Goal: Task Accomplishment & Management: Manage account settings

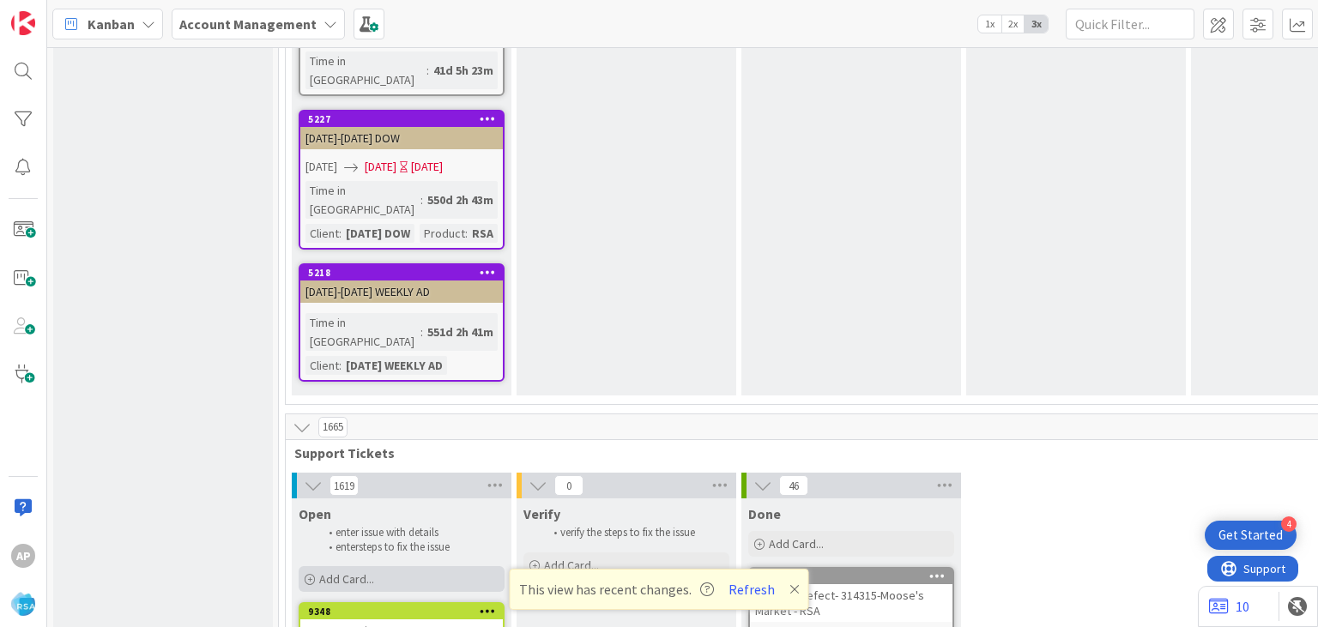
click at [341, 572] on span "Add Card..." at bounding box center [346, 579] width 55 height 15
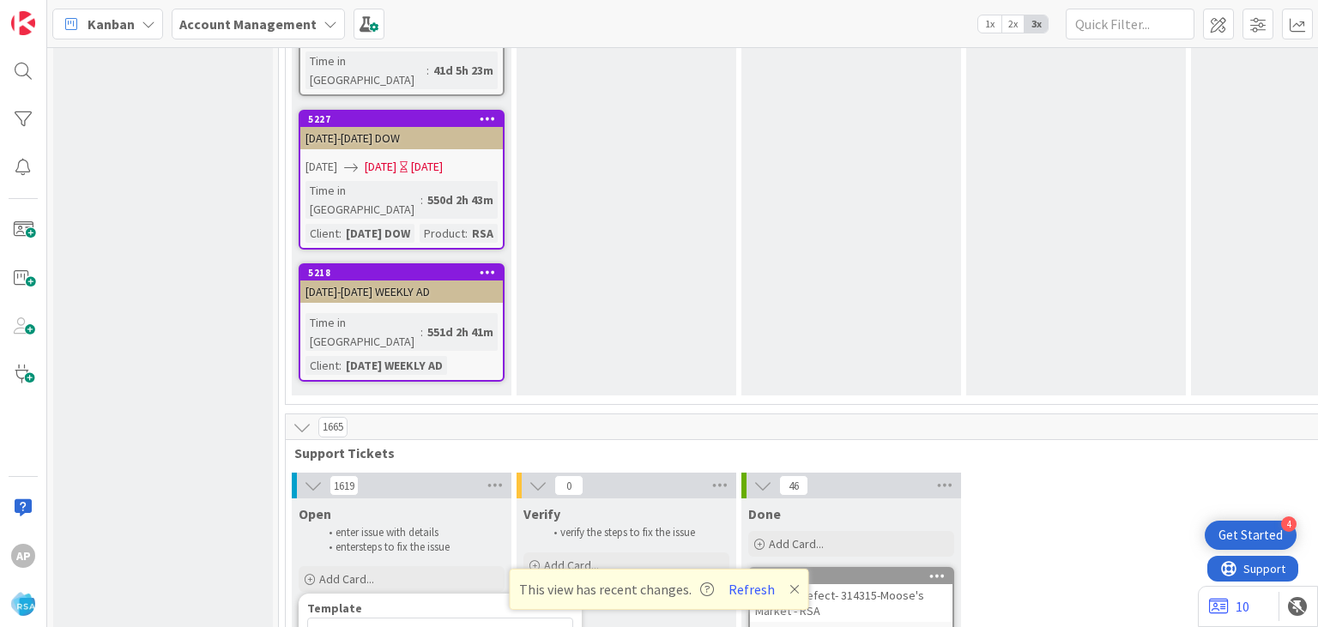
click at [402, 618] on span "Not Set" at bounding box center [440, 633] width 266 height 31
type textarea "x"
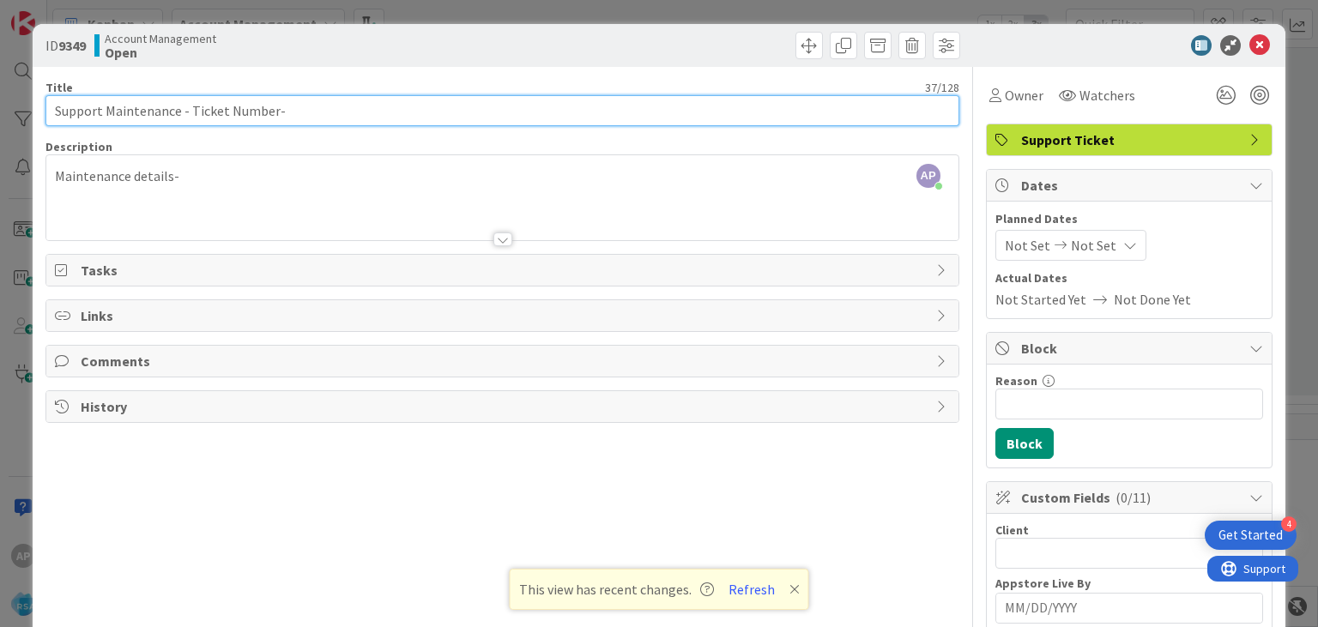
drag, startPoint x: 272, startPoint y: 112, endPoint x: 187, endPoint y: 109, distance: 85.0
click at [187, 109] on input "Support Maintenance - Ticket Number-" at bounding box center [501, 110] width 913 height 31
drag, startPoint x: 191, startPoint y: 109, endPoint x: 274, endPoint y: 121, distance: 84.1
click at [274, 121] on input "Support Maintenance - Ticket Number-" at bounding box center [501, 110] width 913 height 31
paste input "#315800"
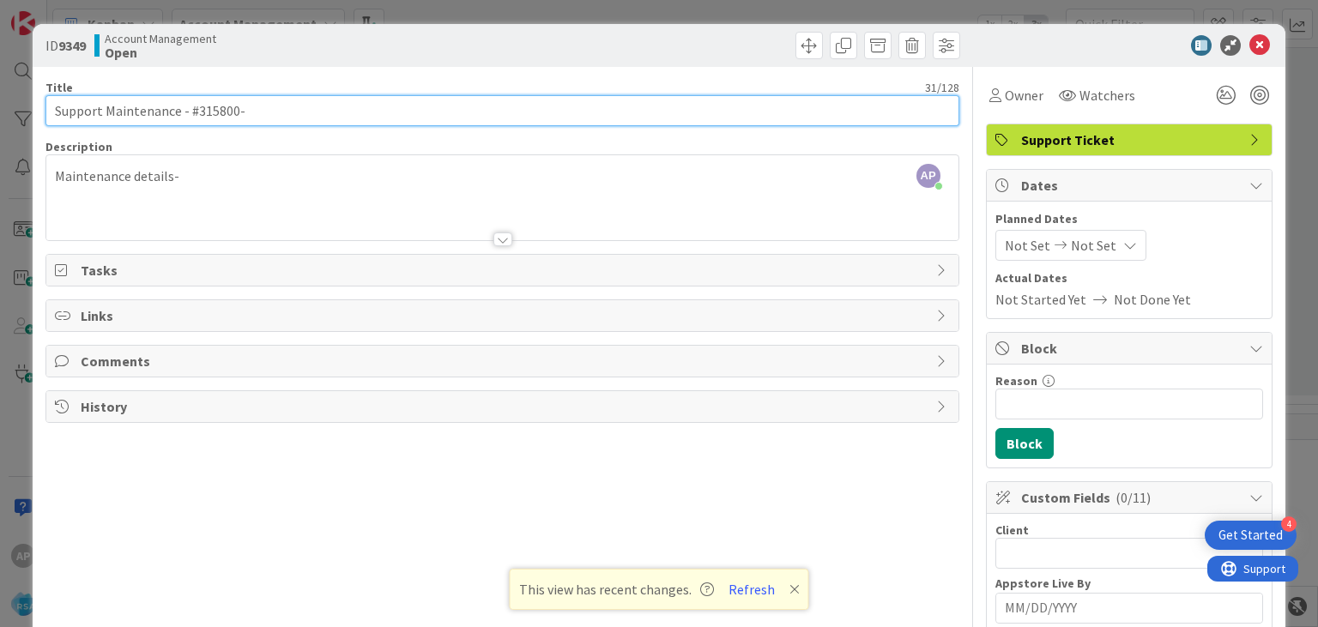
click at [198, 113] on input "Support Maintenance - #315800-" at bounding box center [501, 110] width 913 height 31
click at [262, 114] on input "Support Maintenance - 315800-" at bounding box center [501, 110] width 913 height 31
type input "Support Maintenance - 315800- [PERSON_NAME] Market"
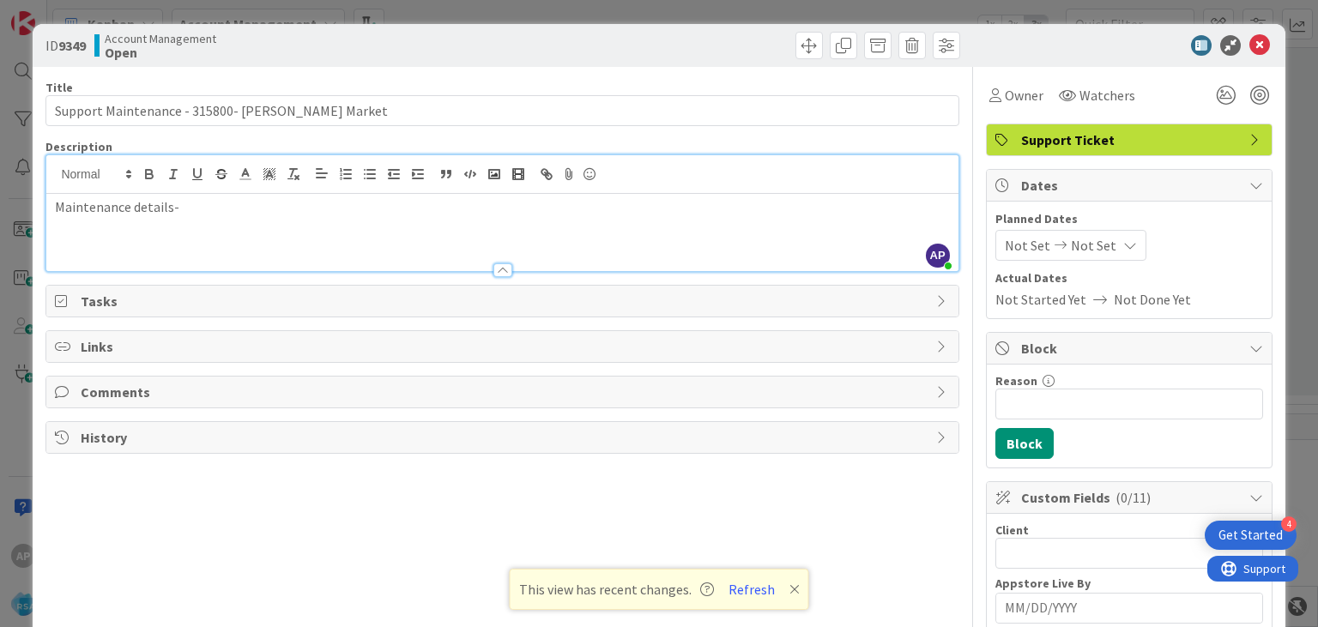
click at [212, 194] on div "Maintenance details-" at bounding box center [501, 232] width 911 height 77
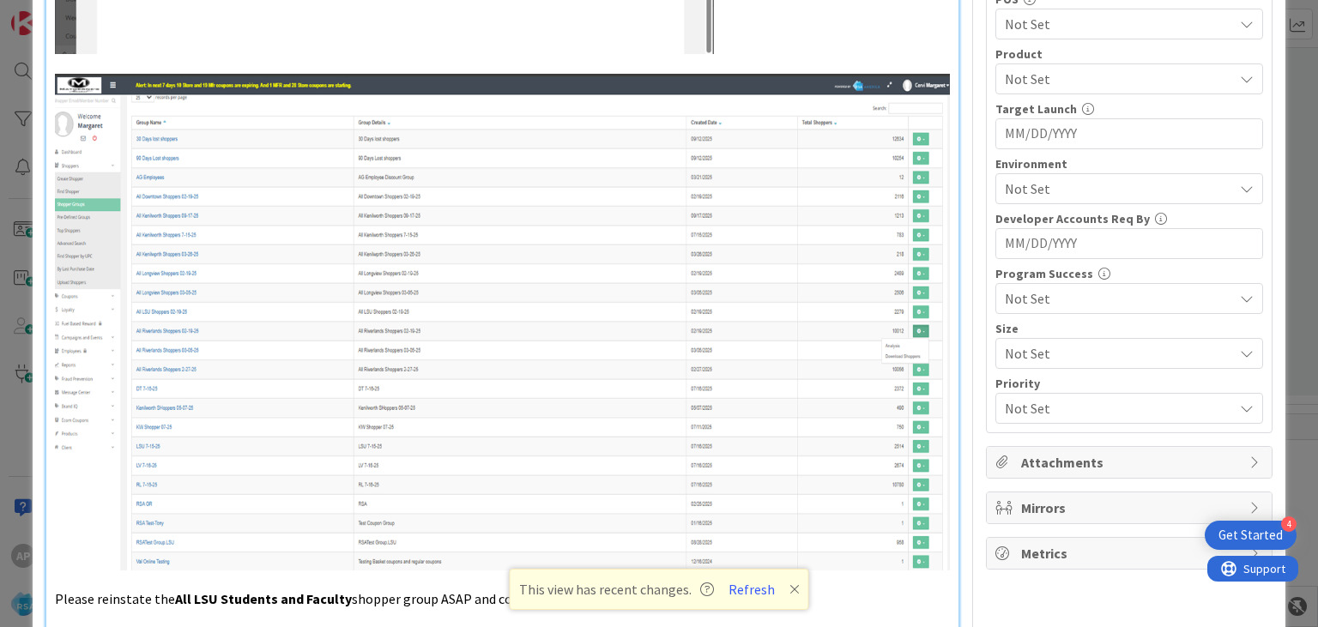
scroll to position [930, 0]
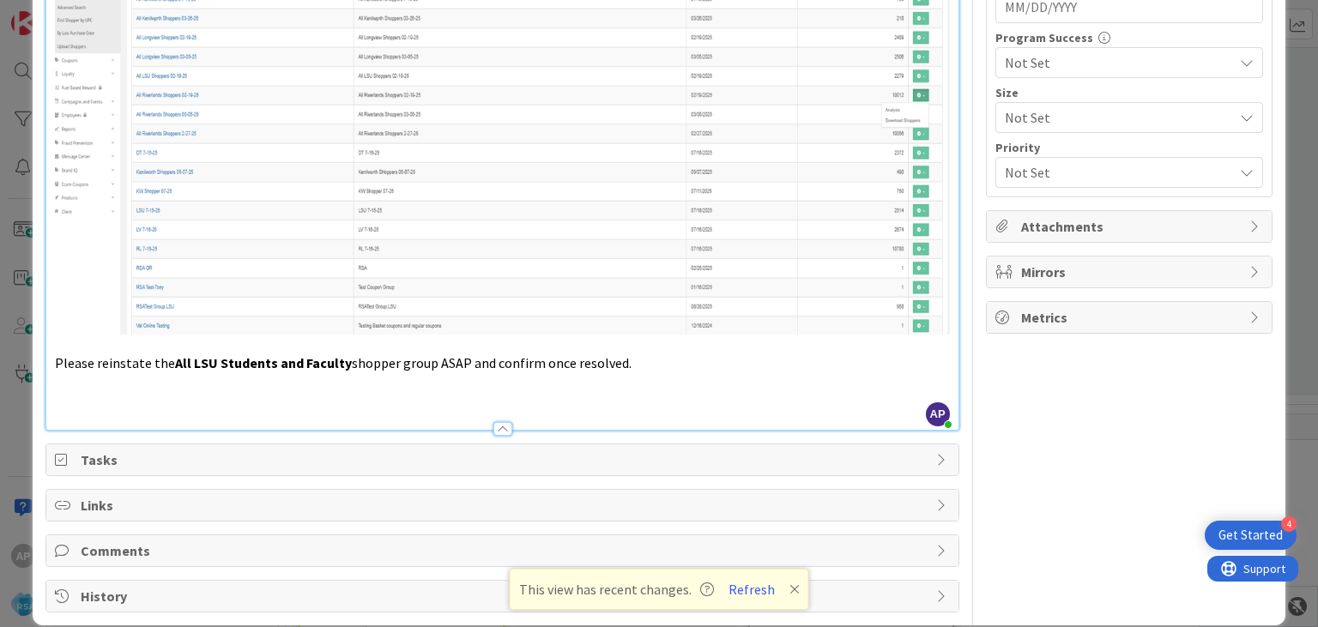
click at [636, 354] on p "Please reinstate the All LSU Students and Faculty shopper group ASAP and confir…" at bounding box center [502, 364] width 894 height 20
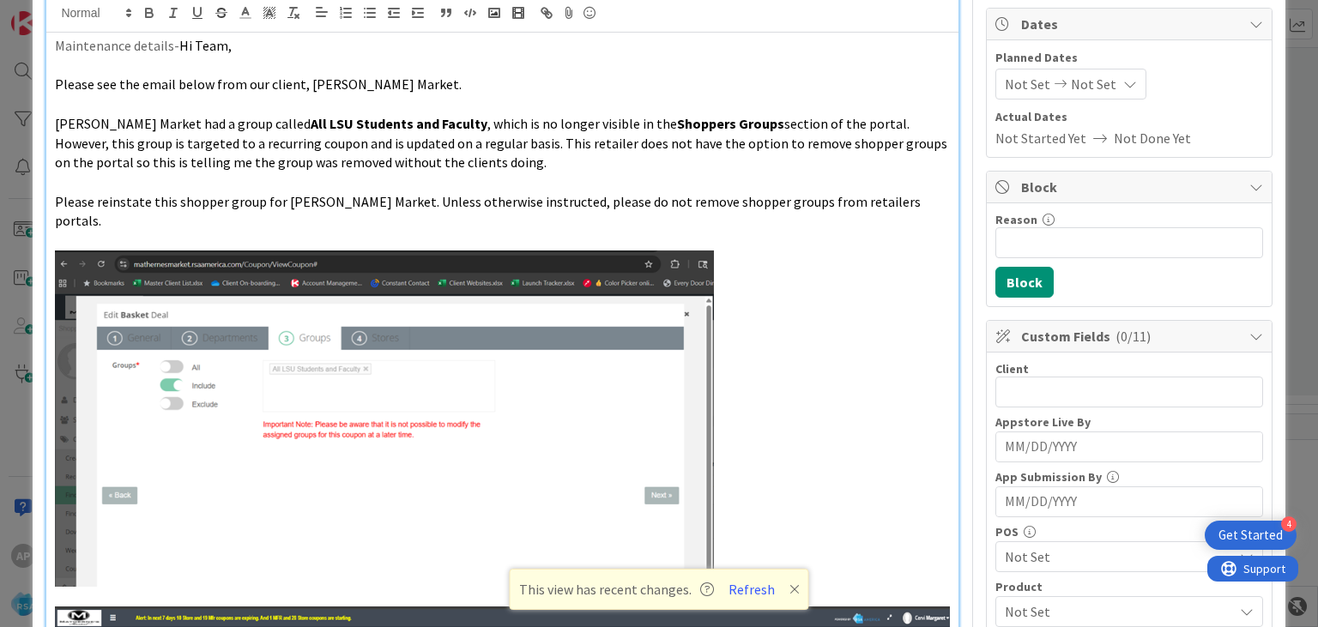
scroll to position [0, 0]
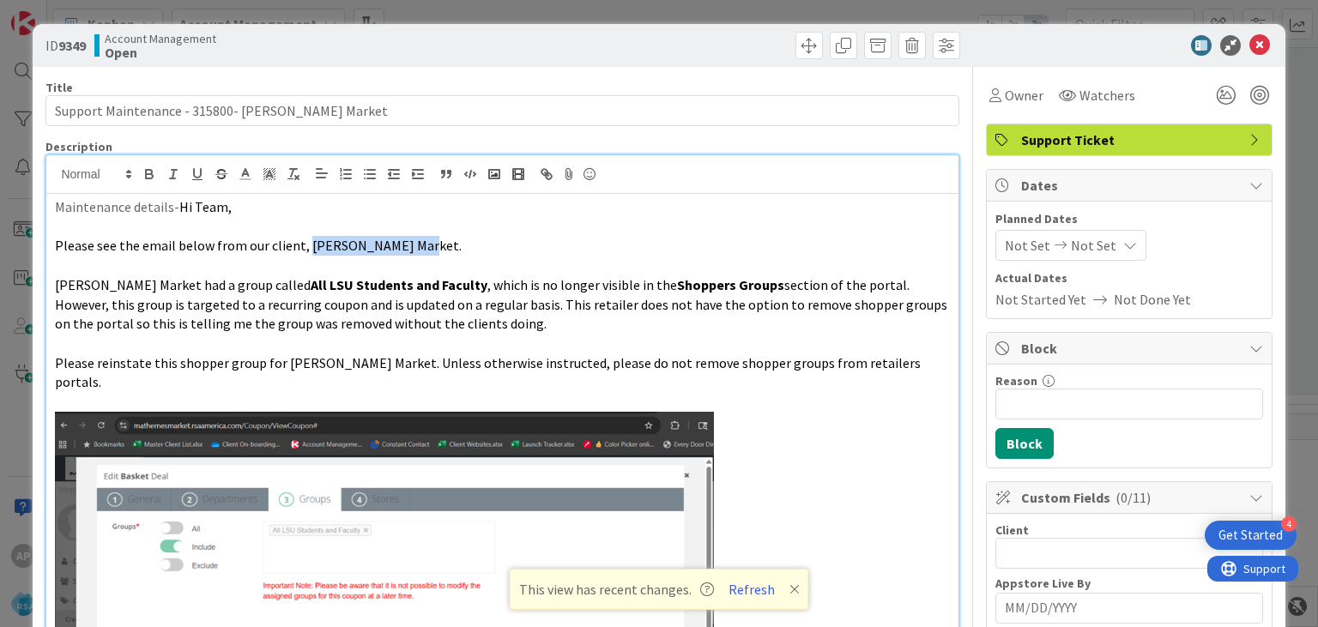
drag, startPoint x: 407, startPoint y: 249, endPoint x: 304, endPoint y: 244, distance: 103.1
click at [304, 244] on span "Please see the email below from our client, [PERSON_NAME] Market." at bounding box center [258, 245] width 407 height 17
copy span "[PERSON_NAME] Market"
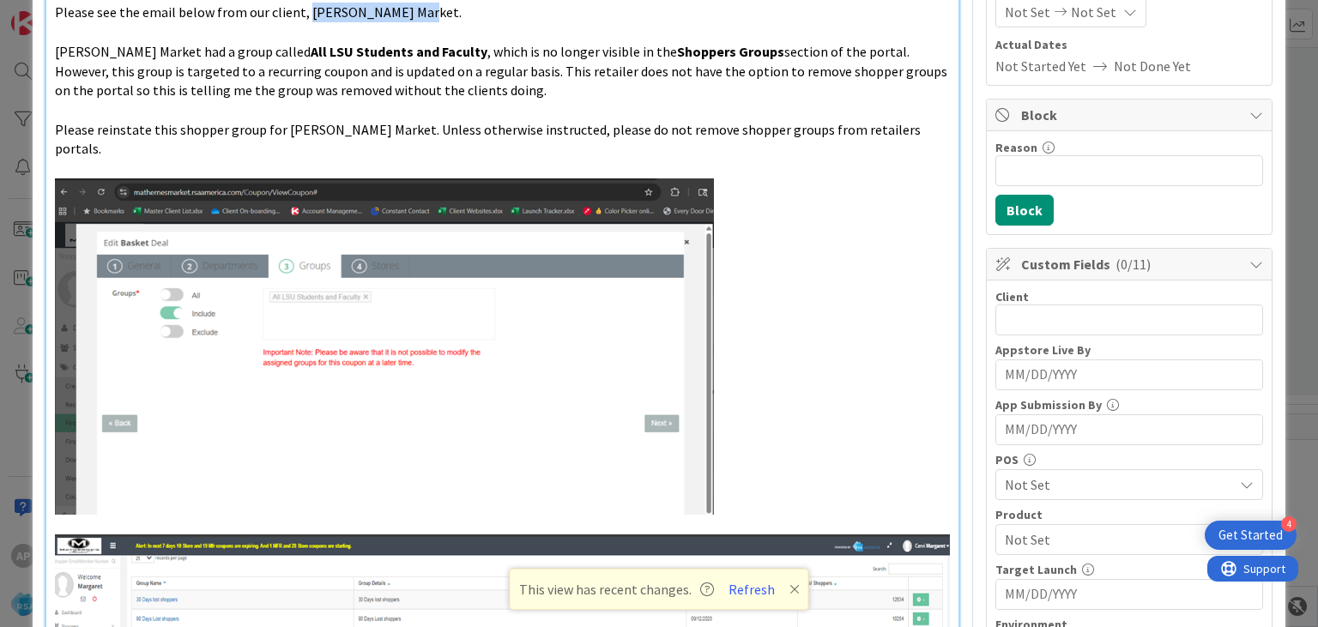
scroll to position [275, 0]
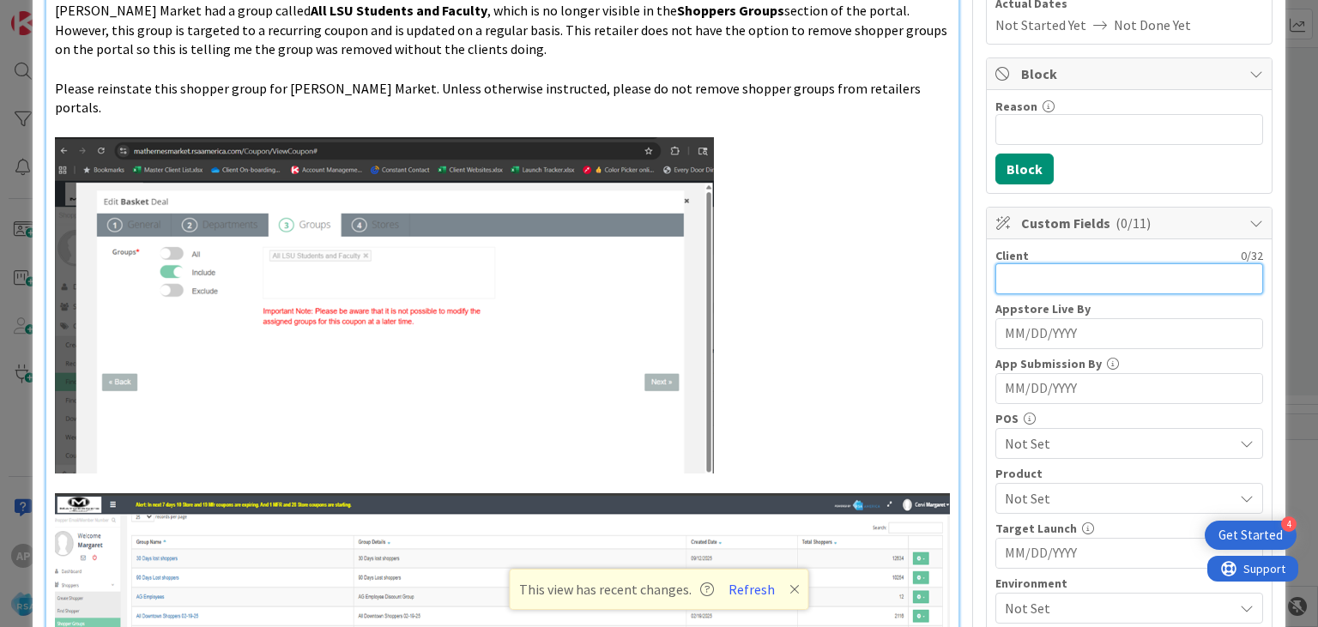
click at [1020, 276] on input "text" at bounding box center [1130, 278] width 268 height 31
paste input "[PERSON_NAME] Market"
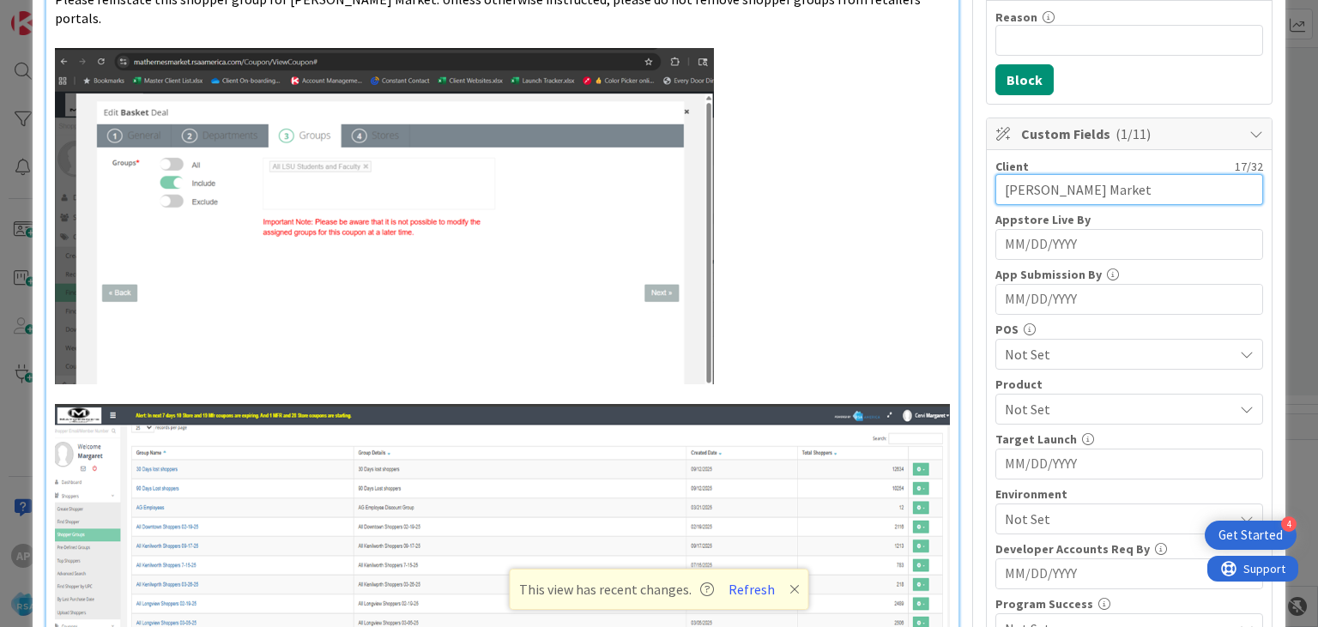
scroll to position [409, 0]
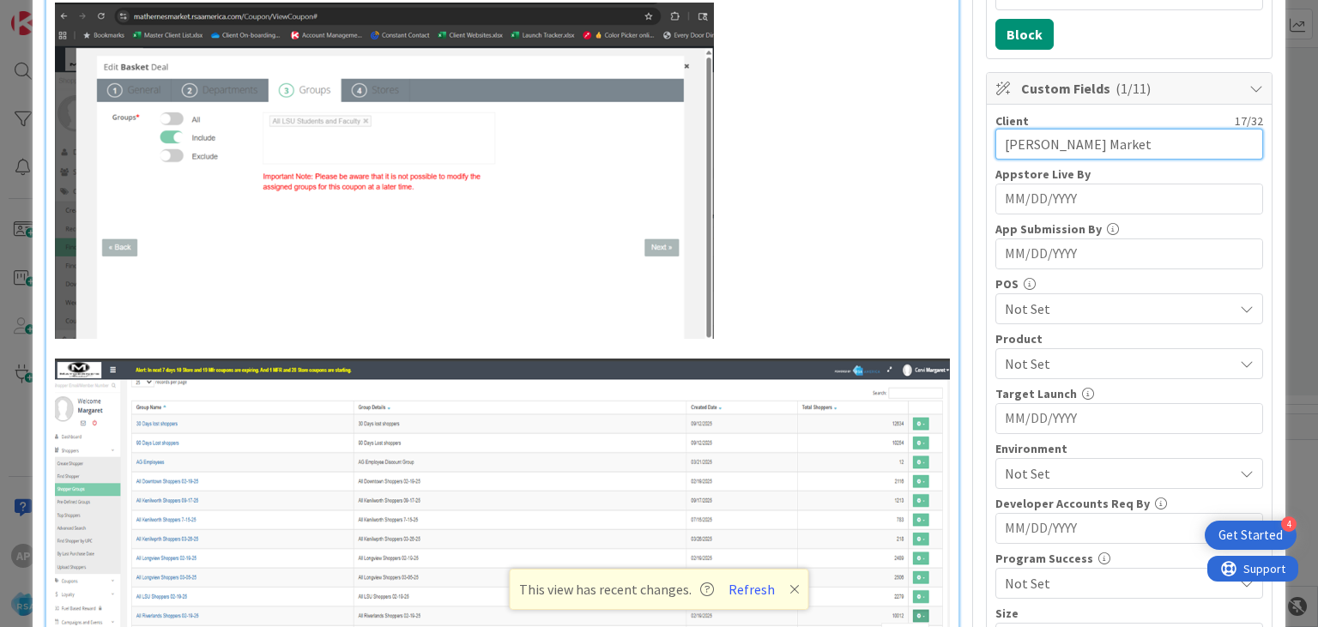
type input "[PERSON_NAME] Market"
click at [1028, 357] on span "Not Set" at bounding box center [1119, 364] width 228 height 21
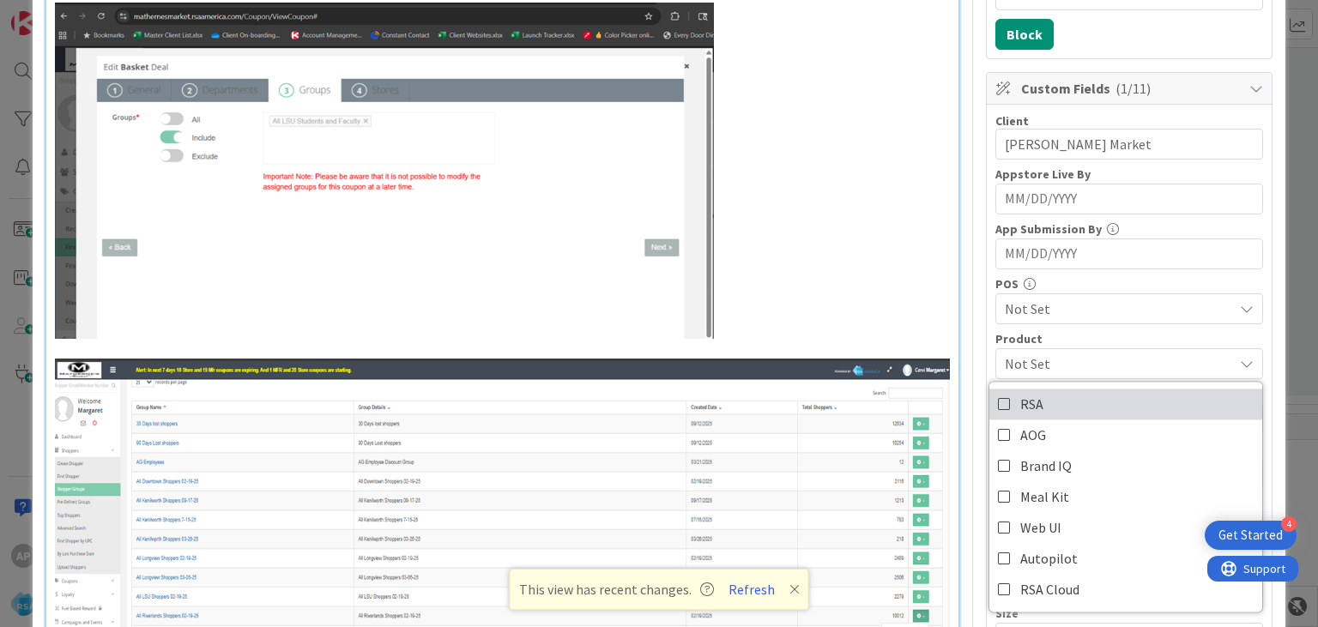
click at [1001, 399] on icon at bounding box center [1005, 404] width 14 height 26
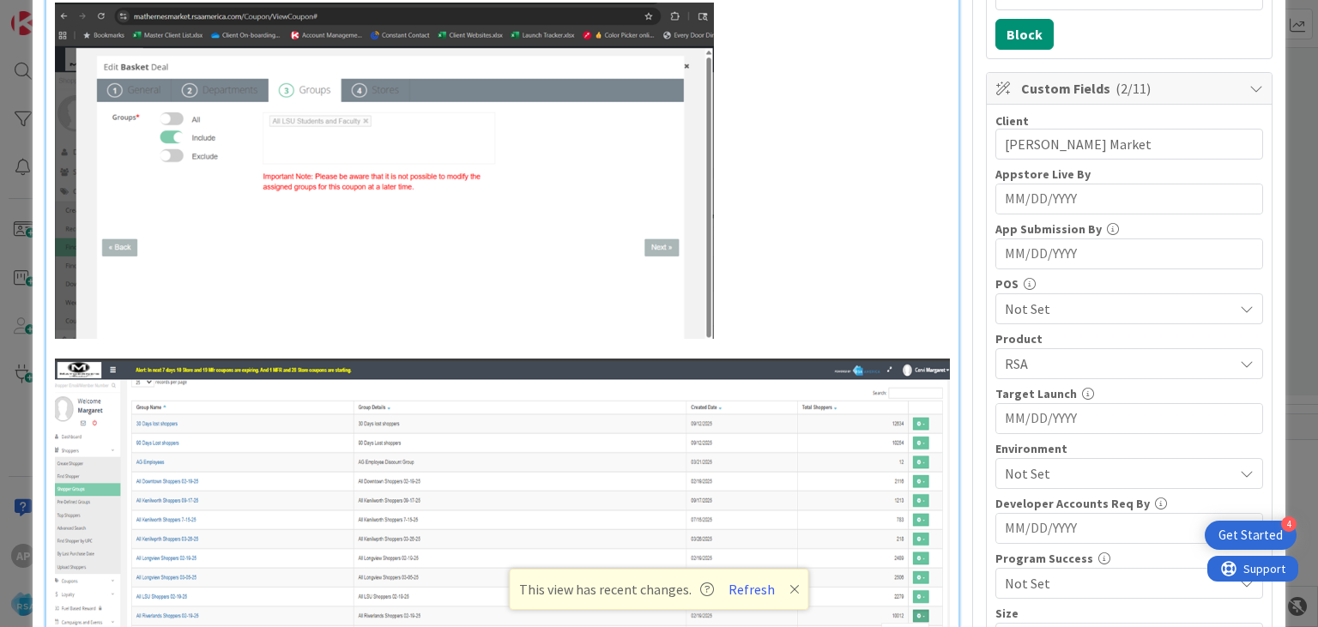
click at [1021, 479] on span "Not Set" at bounding box center [1119, 473] width 228 height 21
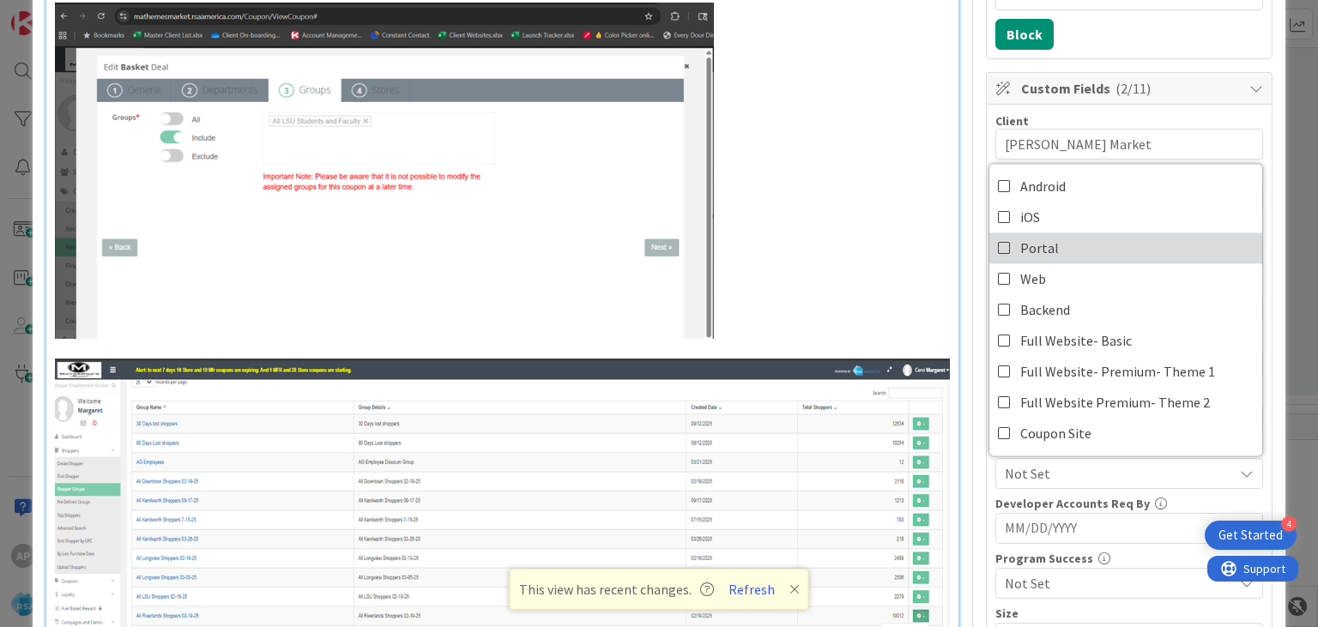
click at [1002, 245] on icon at bounding box center [1005, 248] width 14 height 26
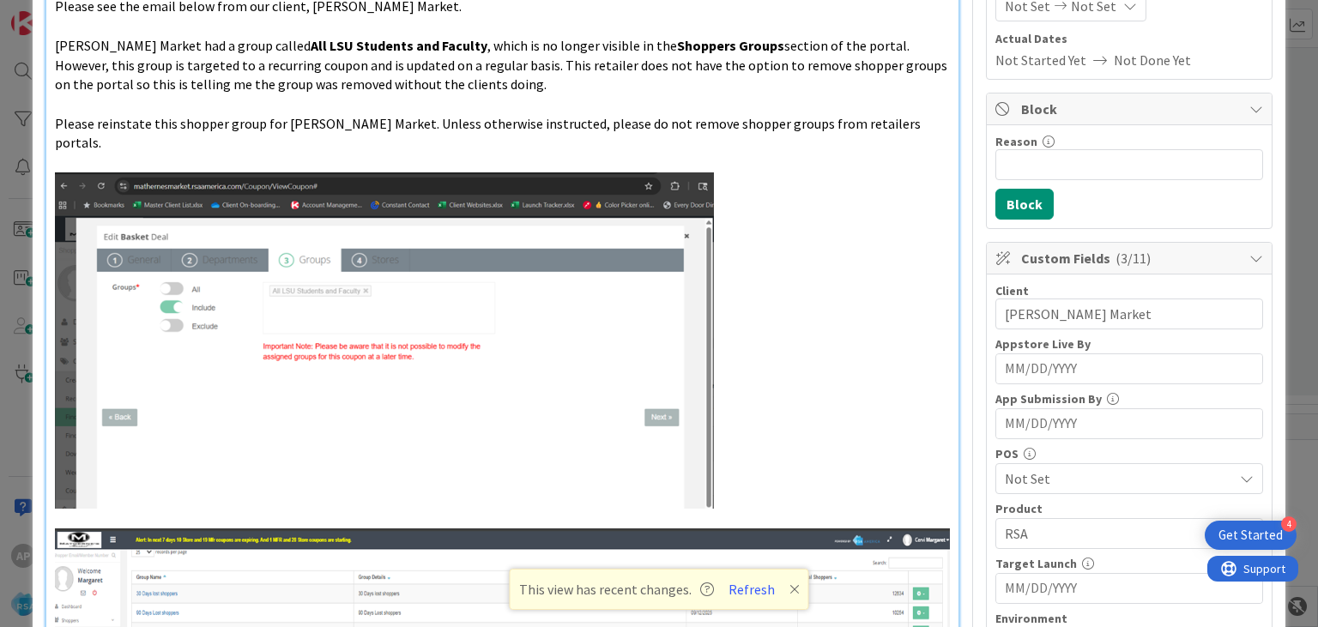
scroll to position [0, 0]
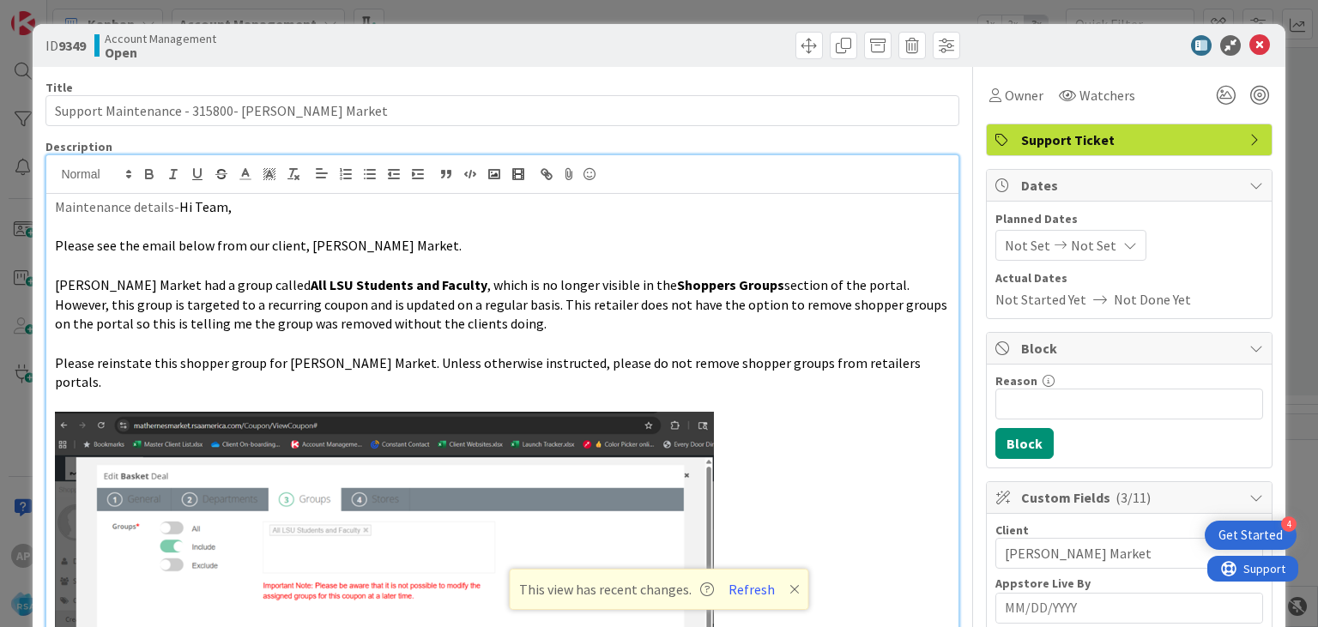
click at [1022, 245] on span "Not Set" at bounding box center [1027, 245] width 45 height 21
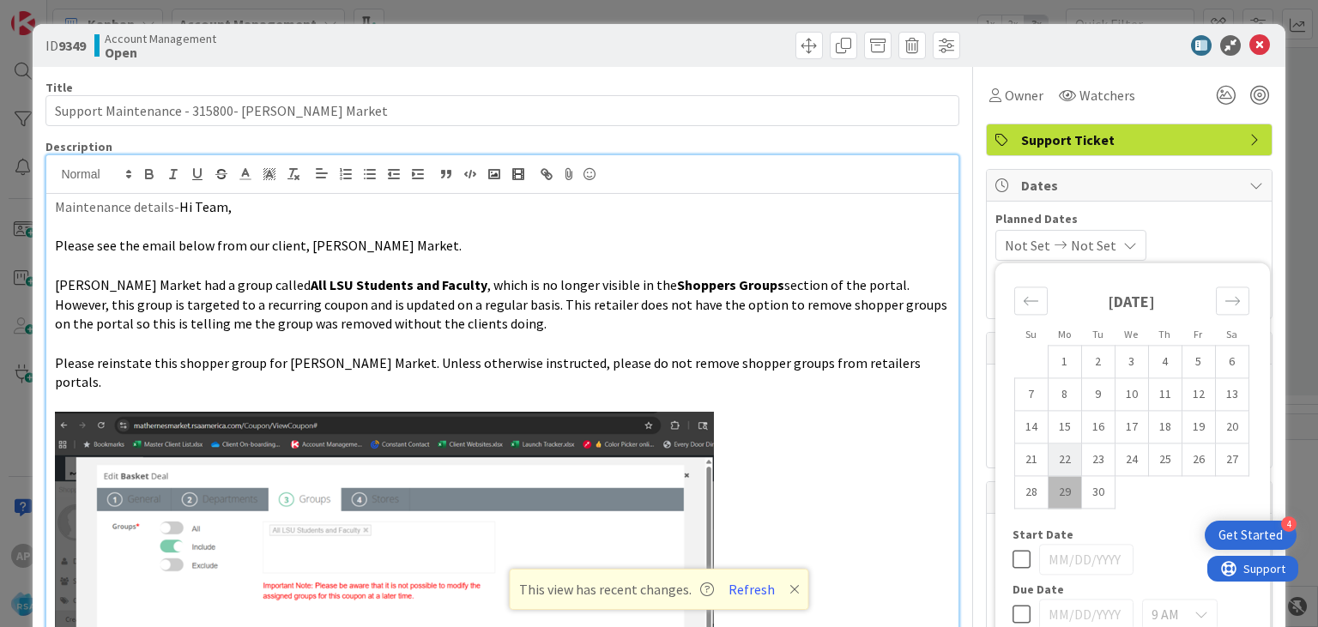
click at [1066, 458] on td "22" at bounding box center [1064, 460] width 33 height 33
type input "[DATE]"
click at [1133, 244] on icon at bounding box center [1126, 246] width 14 height 14
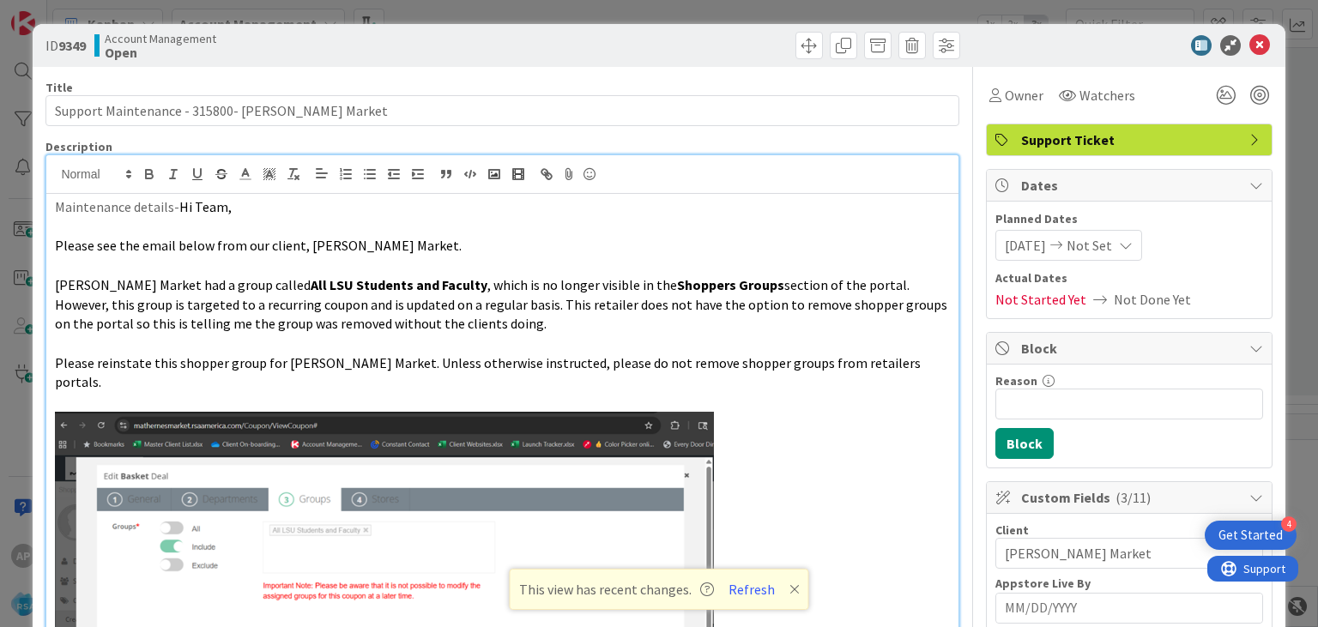
click at [1133, 244] on icon at bounding box center [1126, 246] width 14 height 14
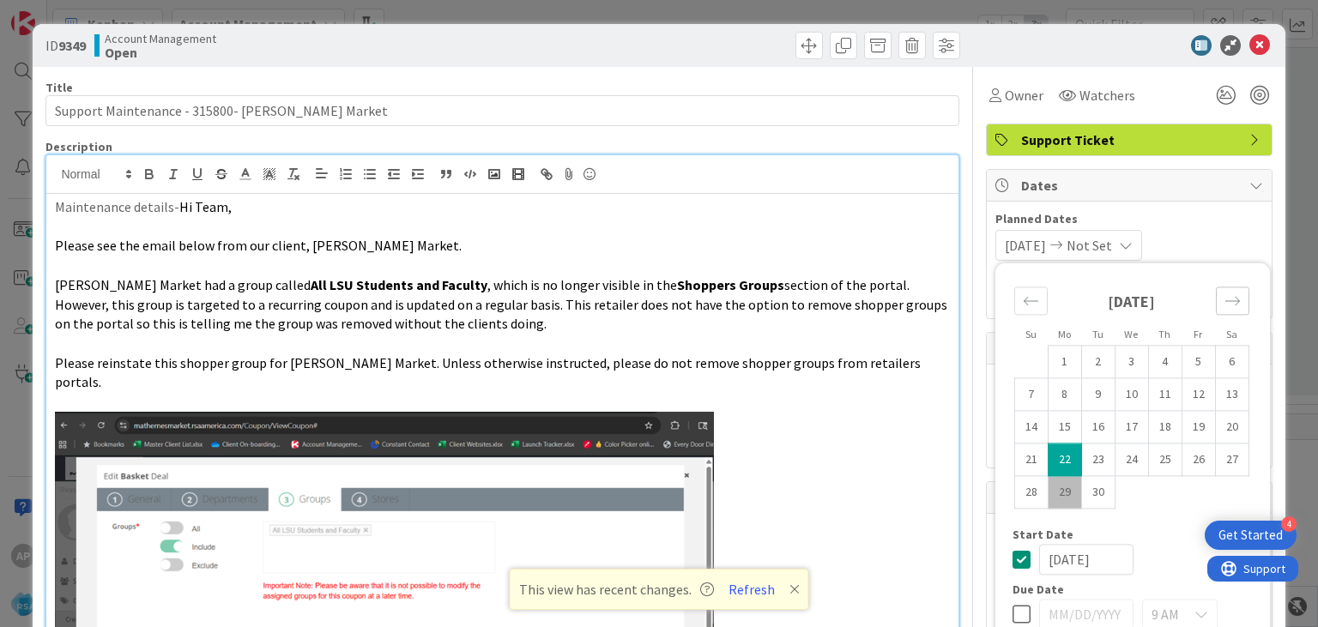
click at [1232, 302] on icon "Move forward to switch to the next month." at bounding box center [1233, 301] width 16 height 16
click at [1198, 360] on td "3" at bounding box center [1198, 362] width 33 height 33
type input "[DATE]"
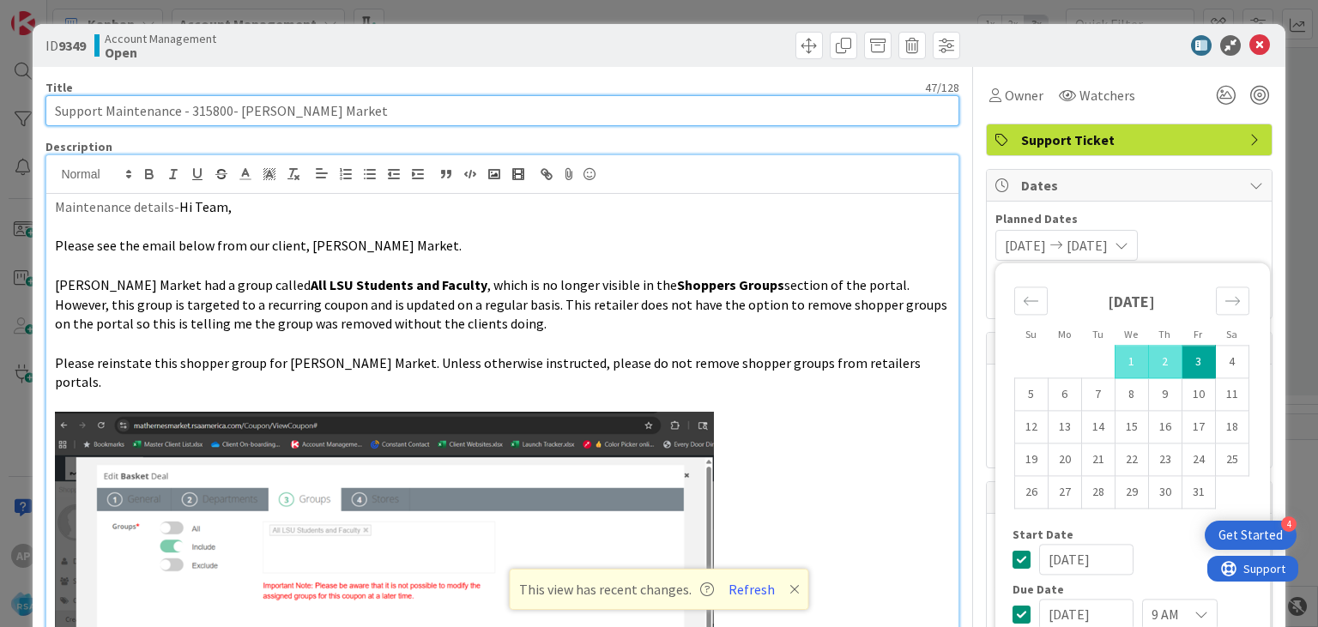
click at [346, 107] on input "Support Maintenance - 315800- [PERSON_NAME] Market" at bounding box center [501, 110] width 913 height 31
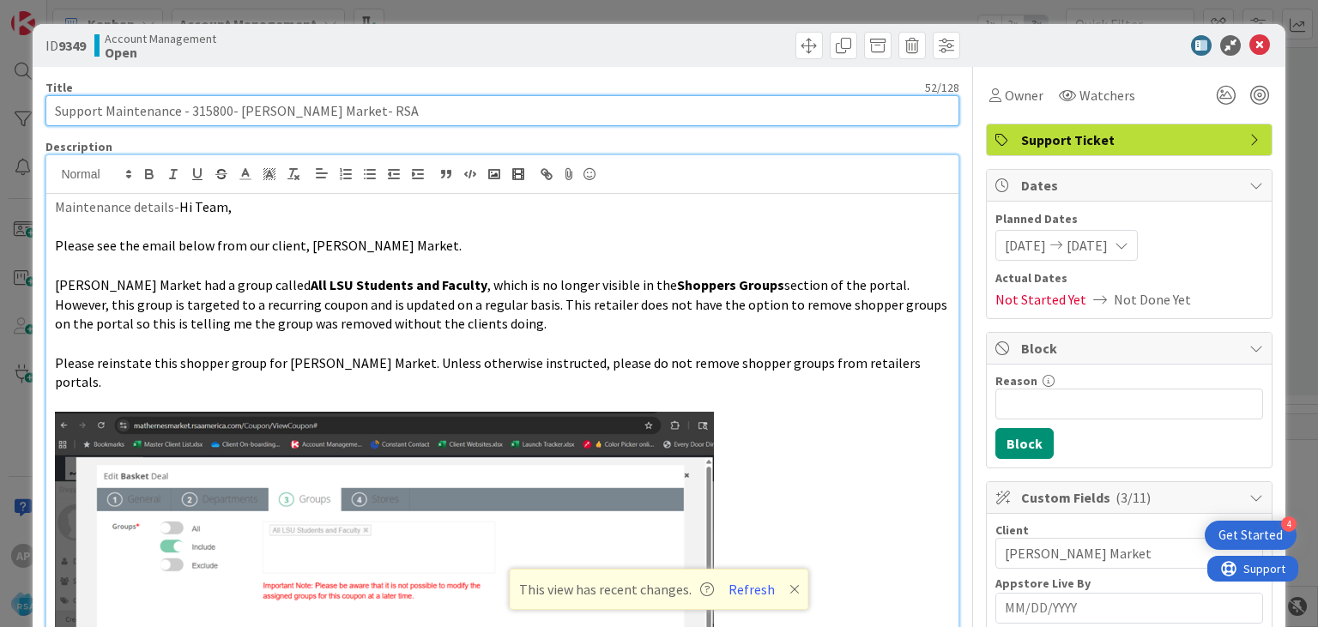
drag, startPoint x: 105, startPoint y: 108, endPoint x: 342, endPoint y: 115, distance: 237.0
click at [342, 115] on input "Support Maintenance - 315800- [PERSON_NAME] Market- RSA" at bounding box center [501, 110] width 913 height 31
type input "Support Maintenance - 315800- [PERSON_NAME] Market- RSA"
